Goal: Information Seeking & Learning: Learn about a topic

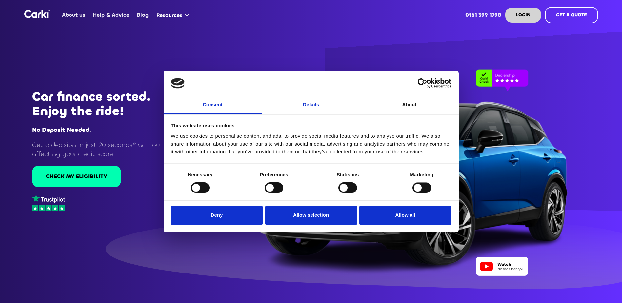
click at [308, 106] on link "Details" at bounding box center [311, 105] width 98 height 18
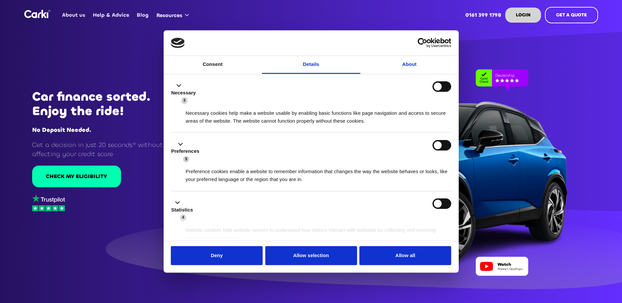
click at [409, 66] on link "About" at bounding box center [410, 65] width 98 height 18
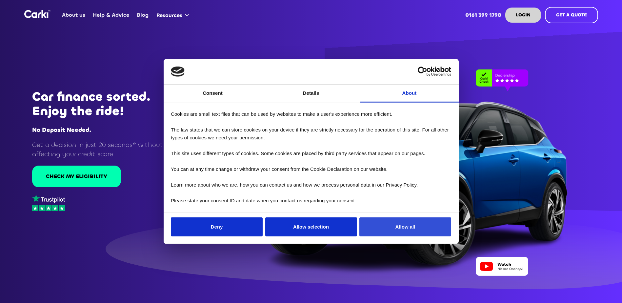
click at [379, 230] on button "Allow all" at bounding box center [406, 226] width 92 height 19
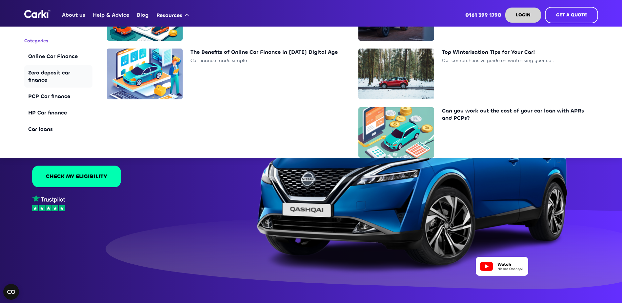
click at [56, 73] on div "Zero deposit car finance" at bounding box center [58, 76] width 60 height 14
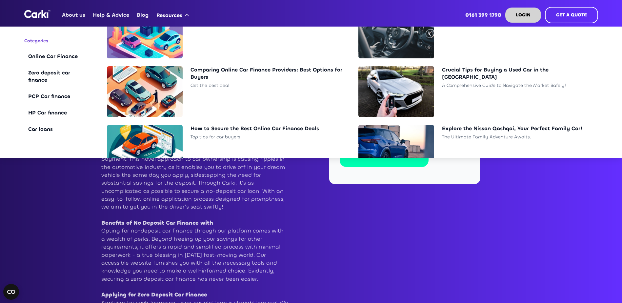
scroll to position [164, 0]
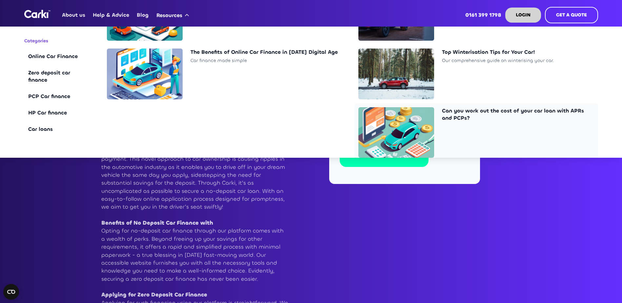
click at [477, 109] on div "Can you work out the cost of your car loan with APRs and PCPs?" at bounding box center [518, 114] width 152 height 14
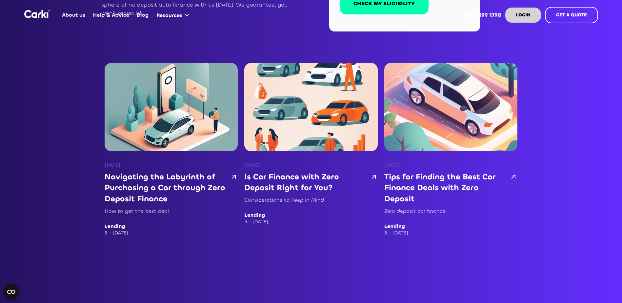
scroll to position [394, 0]
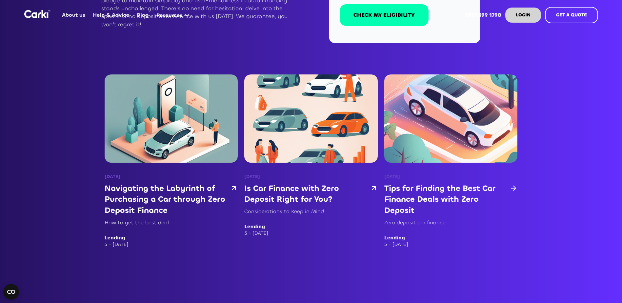
click at [429, 189] on h3 "Tips for Finding the Best Car Finance Deals with Zero Deposit" at bounding box center [445, 199] width 123 height 33
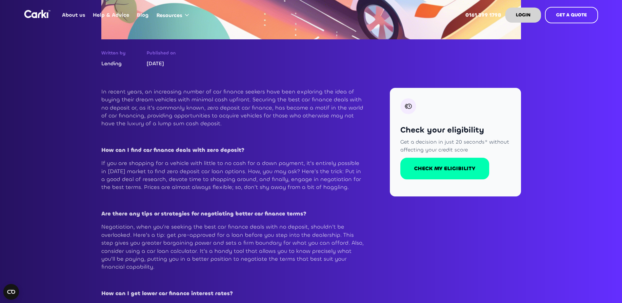
scroll to position [247, 0]
